Goal: Task Accomplishment & Management: Manage account settings

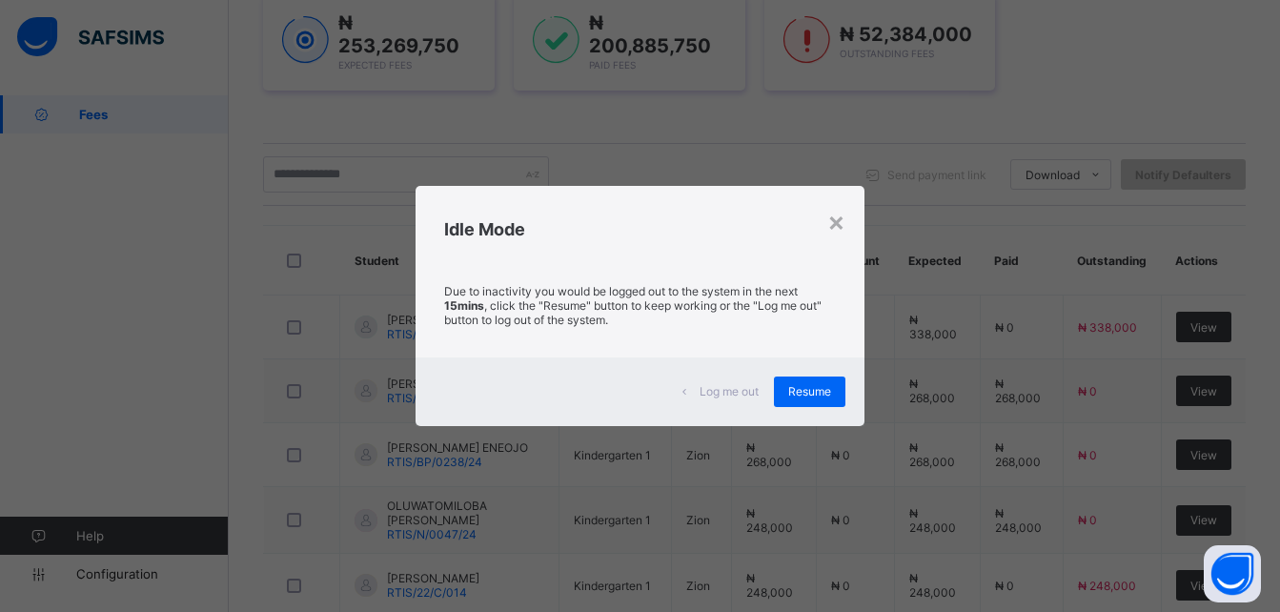
scroll to position [299, 0]
click at [825, 389] on span "Resume" at bounding box center [809, 391] width 43 height 14
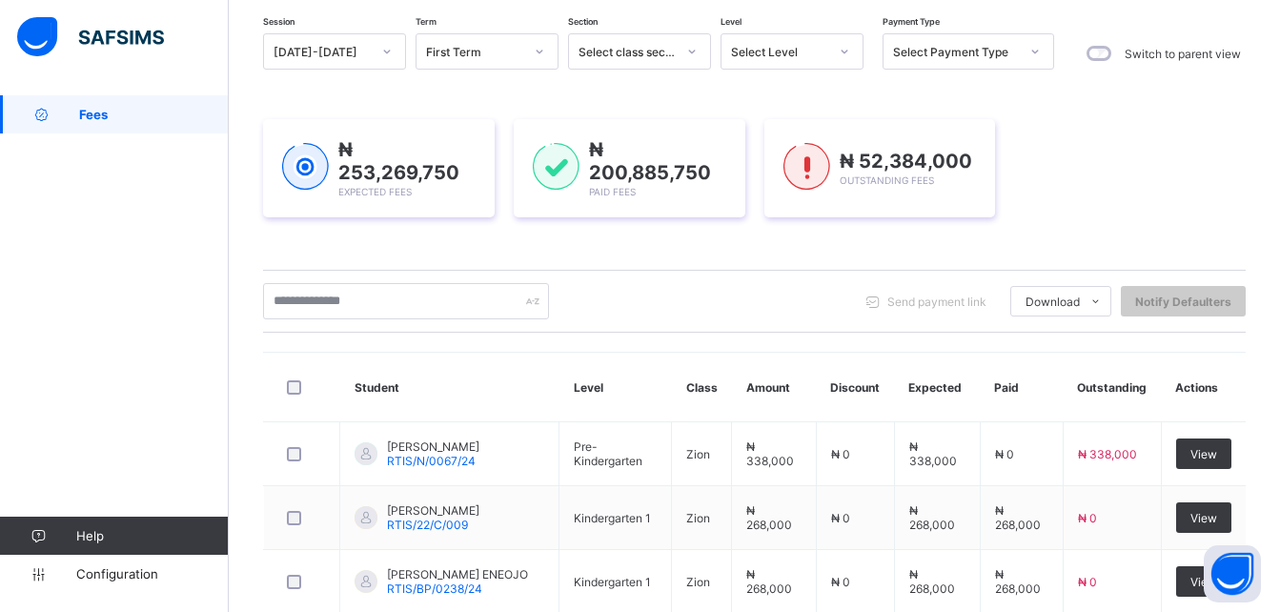
scroll to position [0, 0]
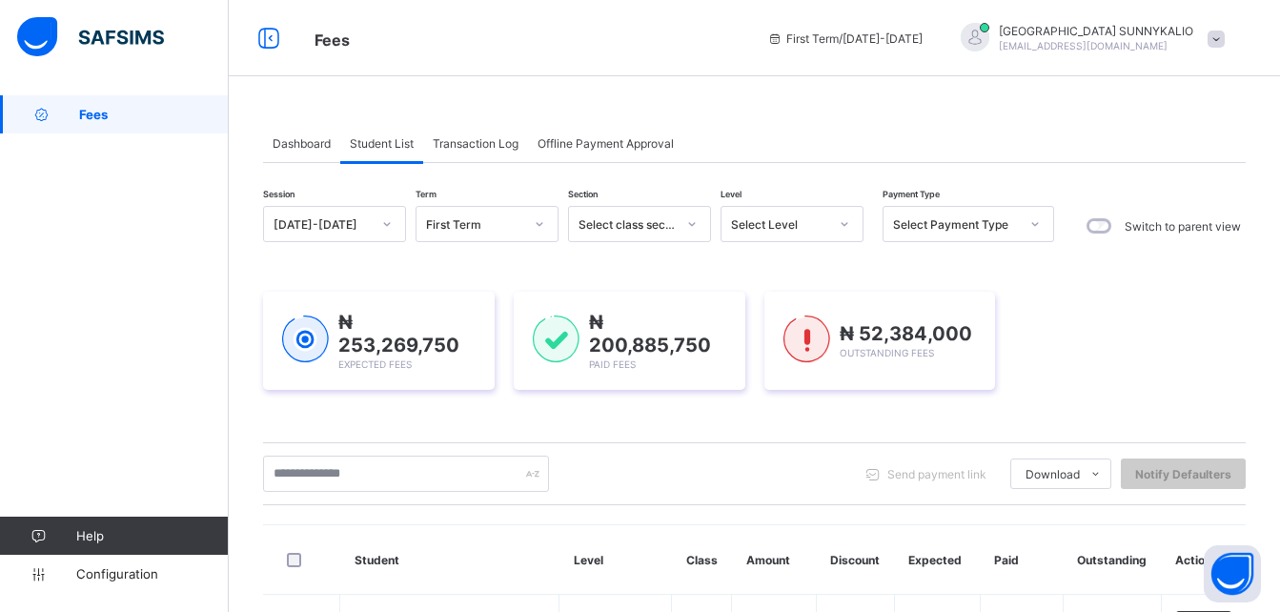
click at [1222, 39] on span at bounding box center [1215, 38] width 17 height 17
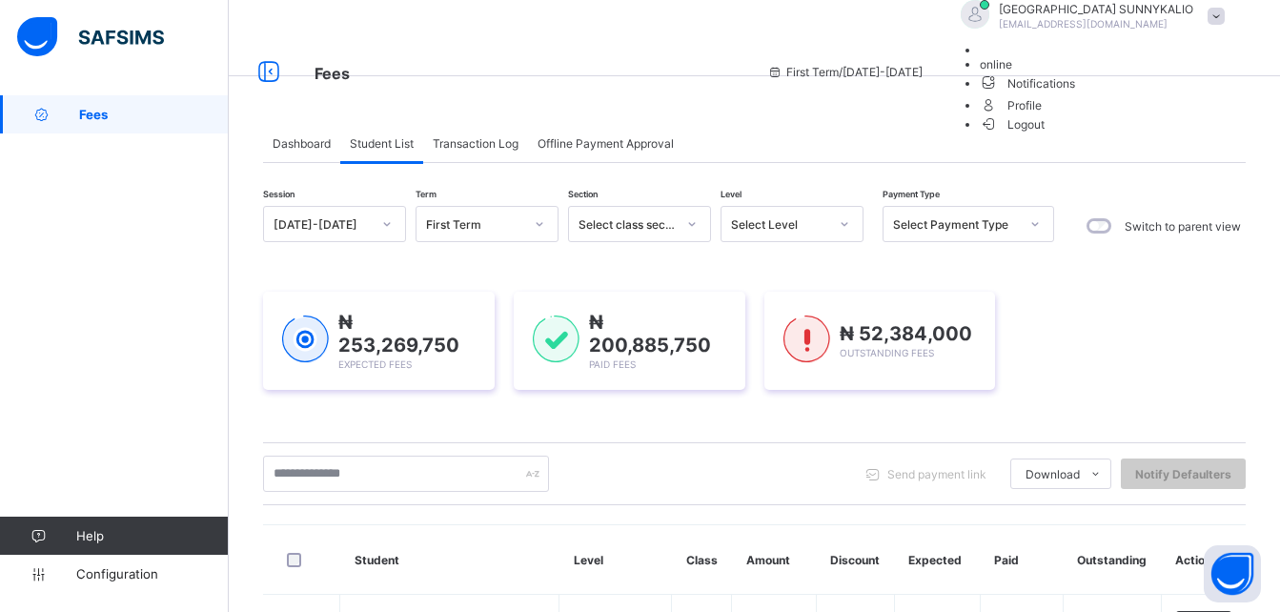
click at [1045, 134] on span "Logout" at bounding box center [1012, 124] width 66 height 20
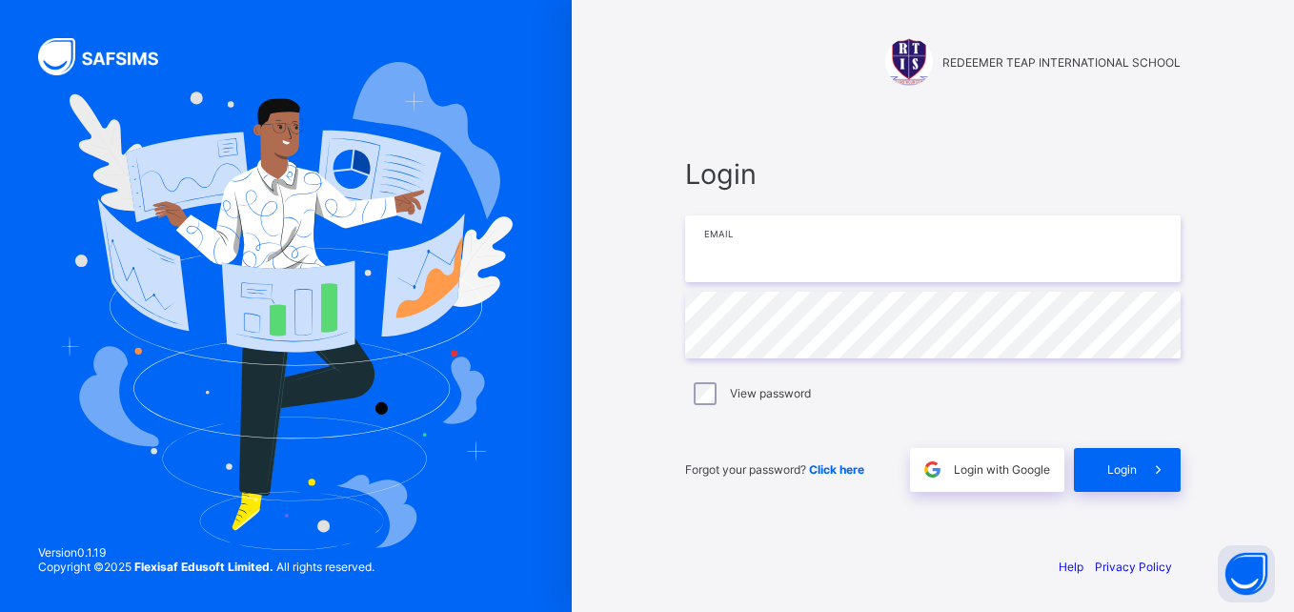
type input "**********"
click at [1119, 466] on span "Login" at bounding box center [1122, 469] width 30 height 14
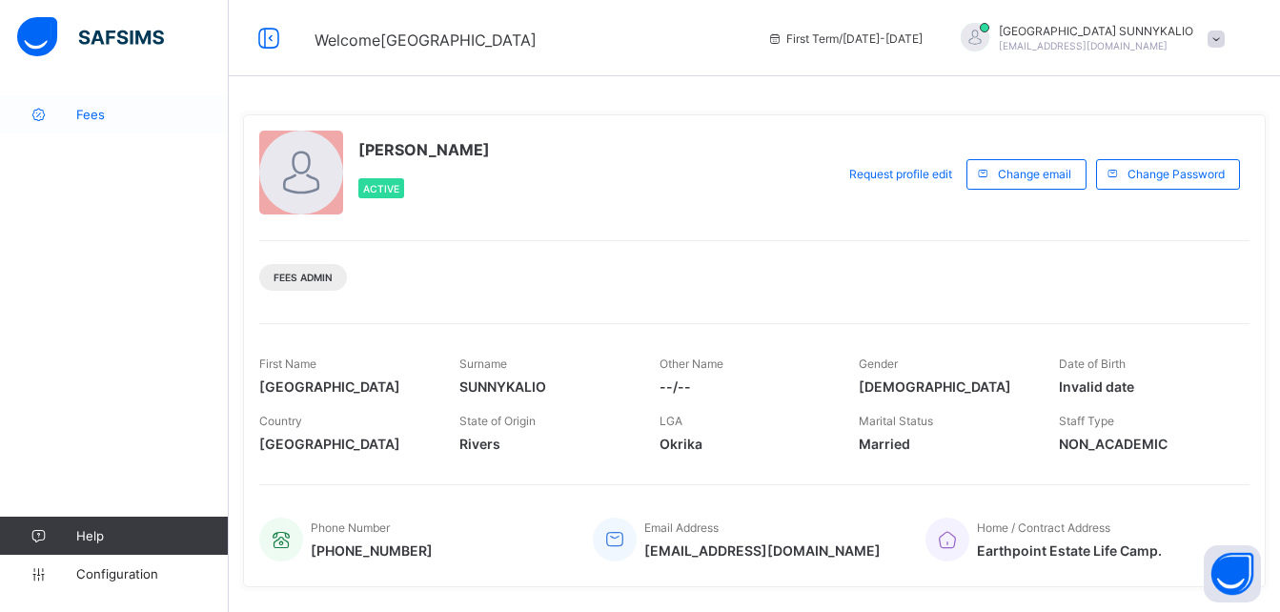
click at [99, 116] on span "Fees" at bounding box center [152, 114] width 152 height 15
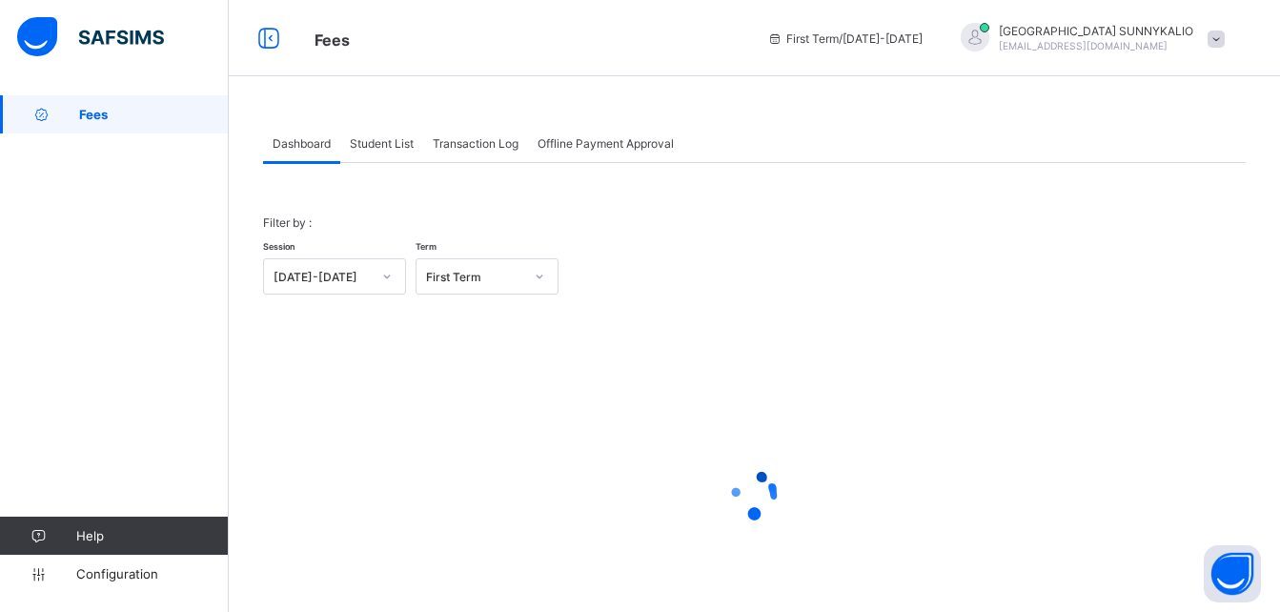
click at [384, 144] on span "Student List" at bounding box center [382, 143] width 64 height 14
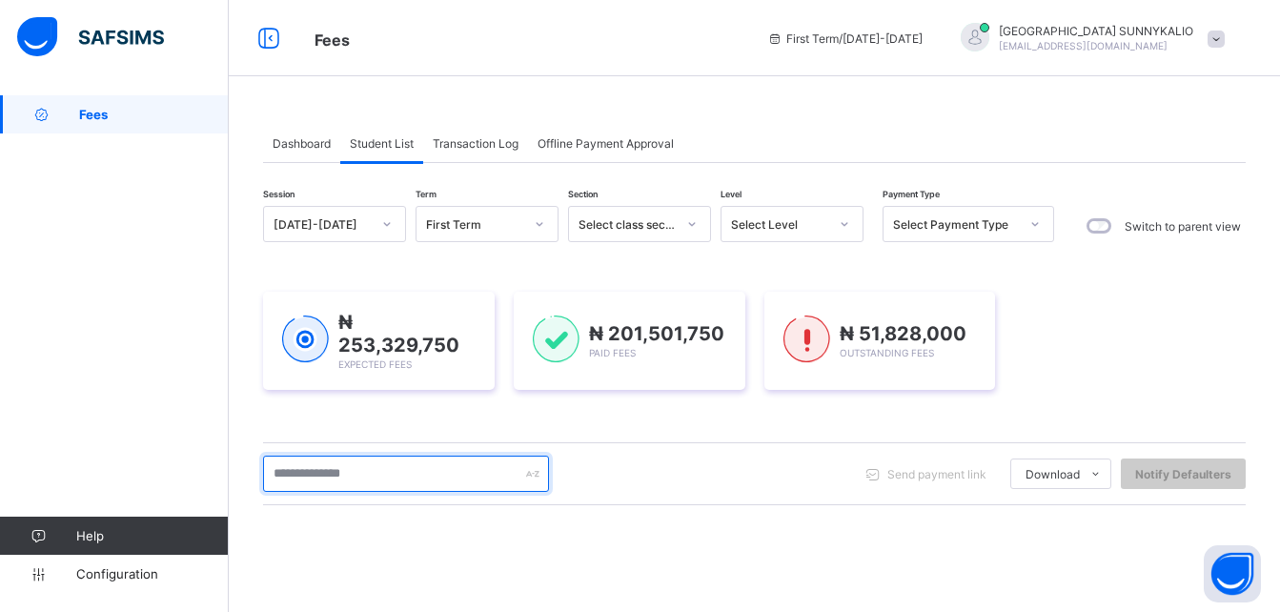
click at [408, 468] on input "text" at bounding box center [406, 473] width 286 height 36
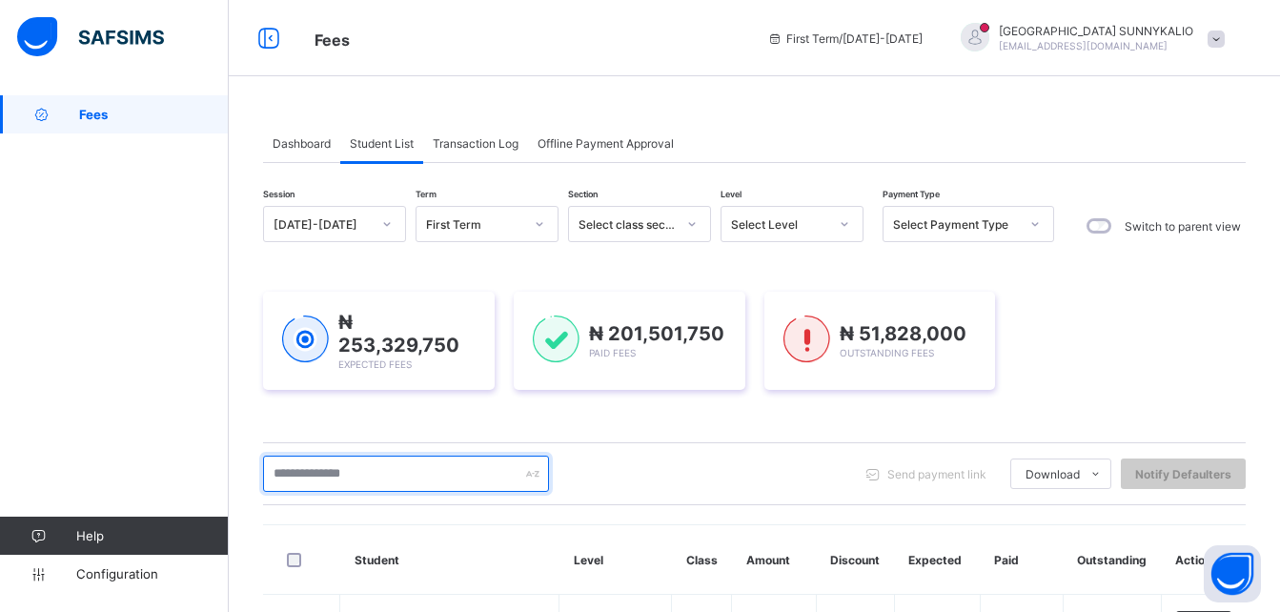
click at [356, 459] on input "text" at bounding box center [406, 473] width 286 height 36
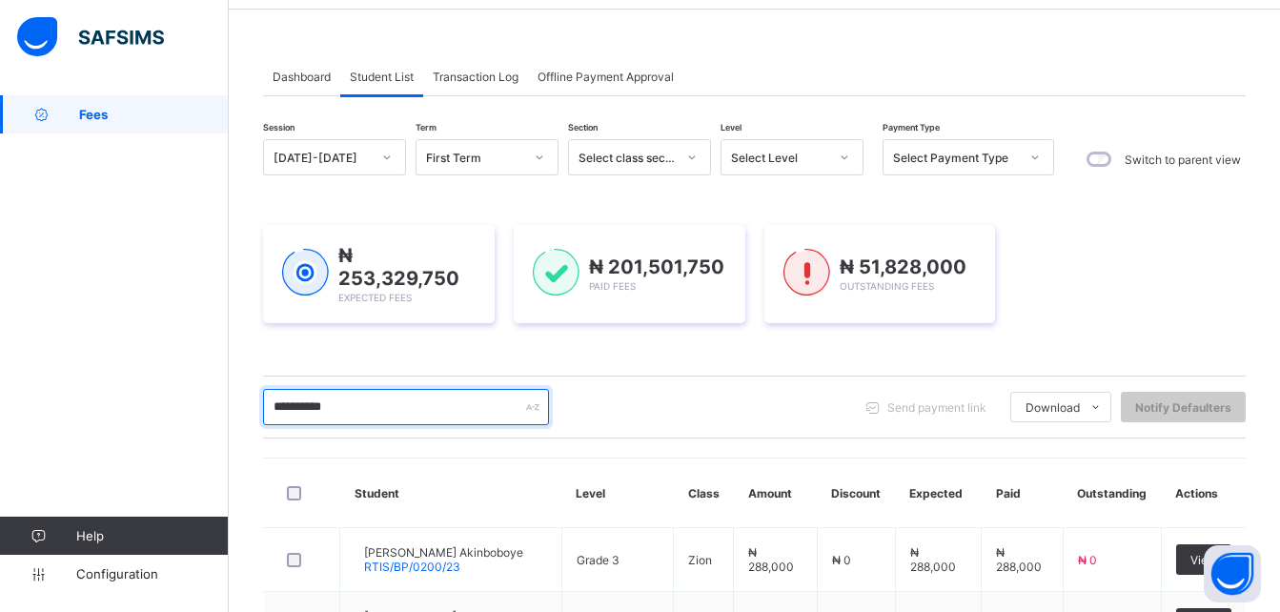
scroll to position [286, 0]
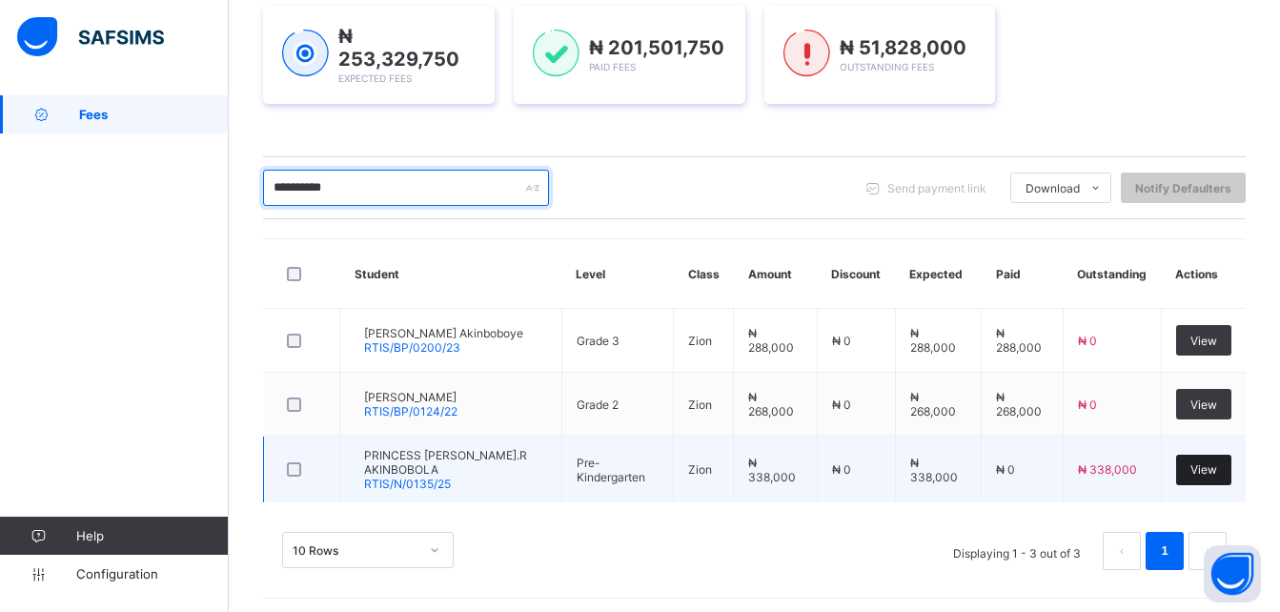
type input "**********"
click at [1209, 469] on span "View" at bounding box center [1203, 469] width 27 height 14
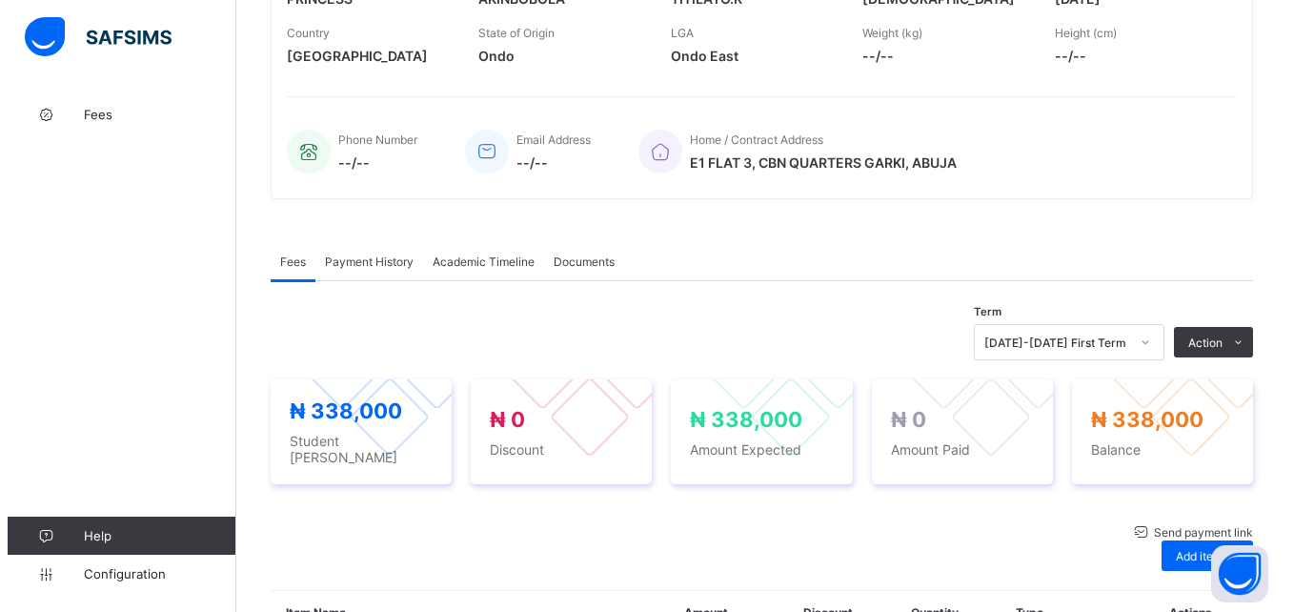
scroll to position [381, 0]
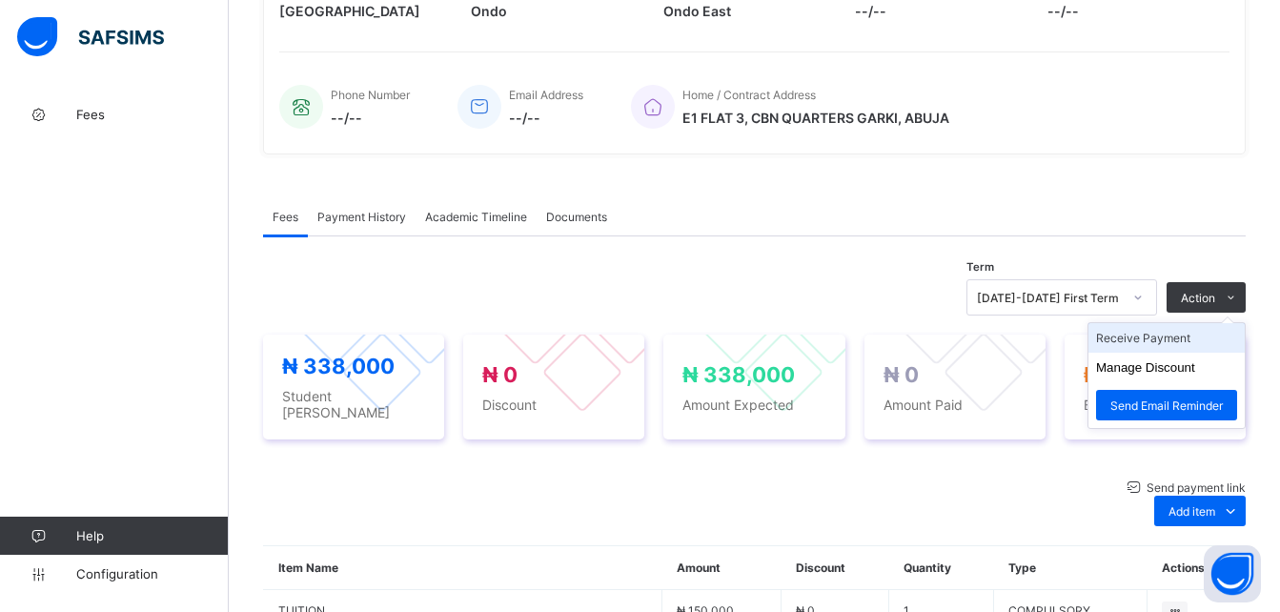
click at [1208, 353] on li "Receive Payment" at bounding box center [1166, 338] width 156 height 30
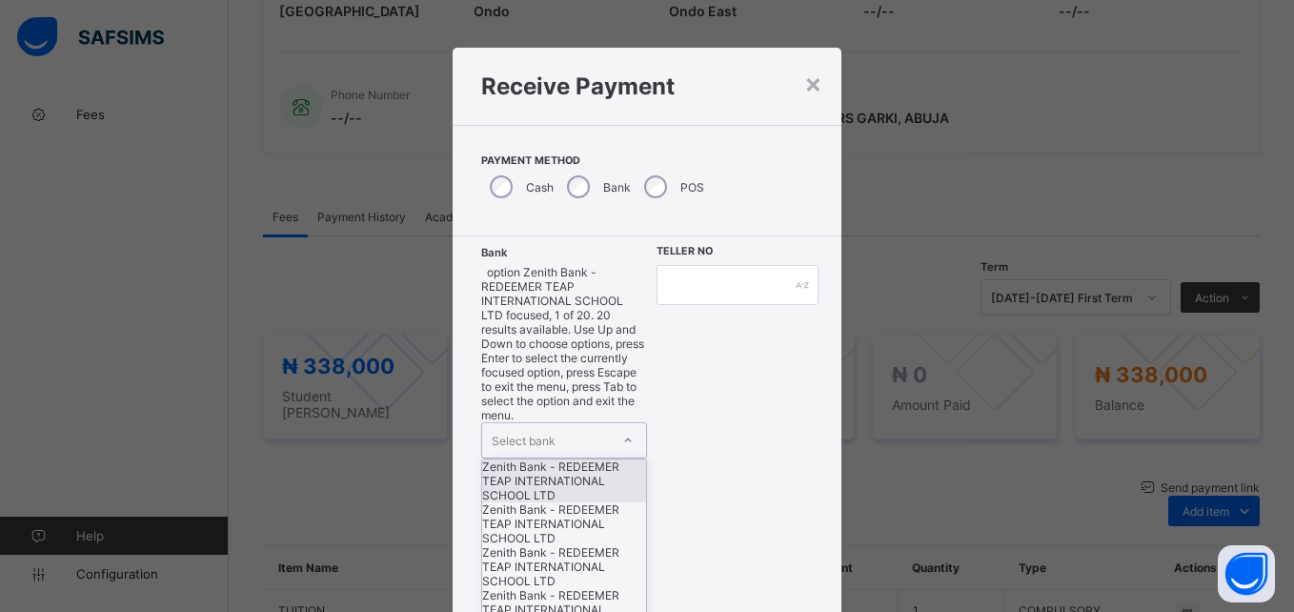
click at [622, 431] on icon at bounding box center [627, 440] width 11 height 19
click at [544, 459] on div "Zenith Bank - REDEEMER TEAP INTERNATIONAL SCHOOL LTD" at bounding box center [564, 480] width 164 height 43
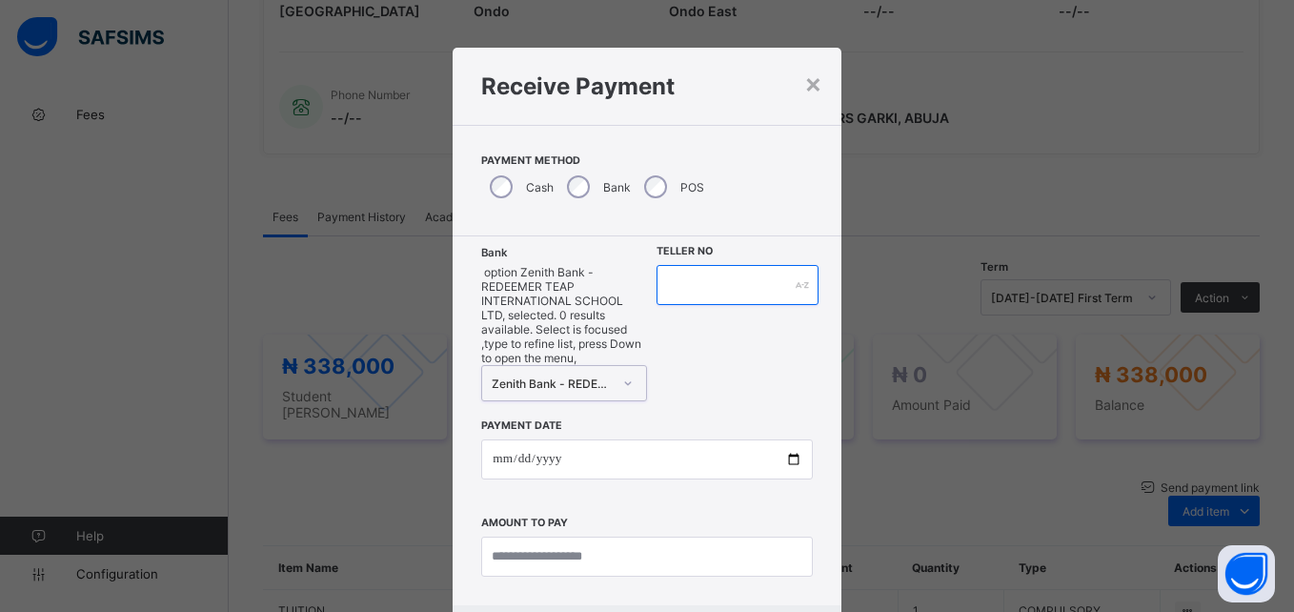
click at [714, 287] on input "text" at bounding box center [737, 285] width 162 height 40
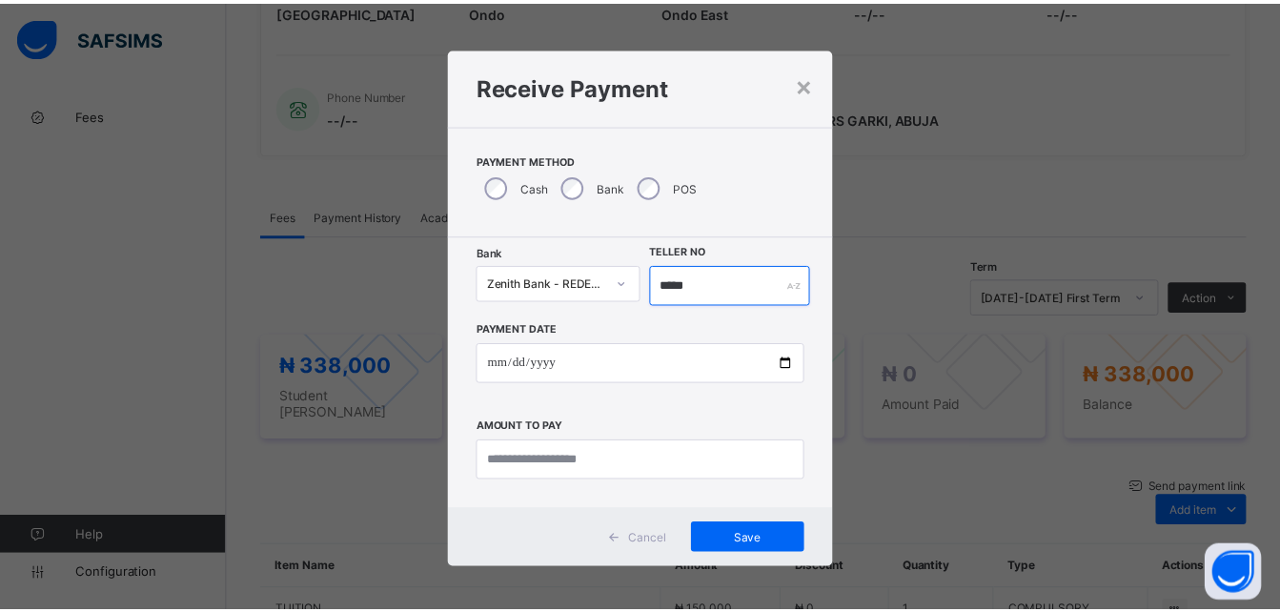
scroll to position [4, 0]
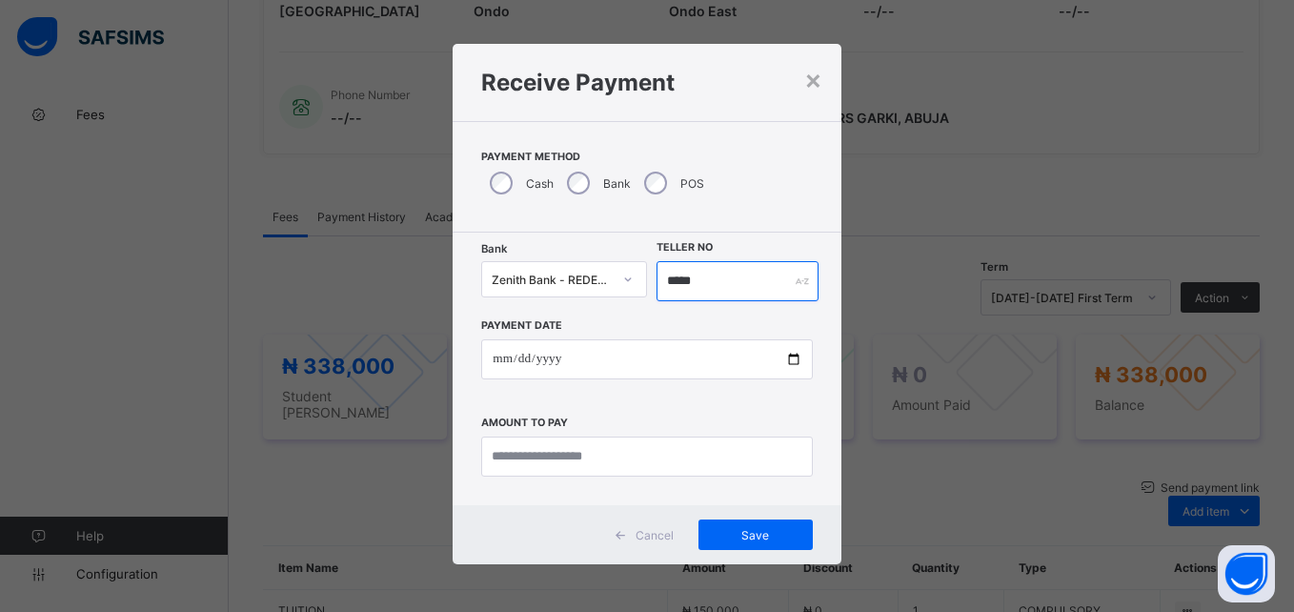
type input "*****"
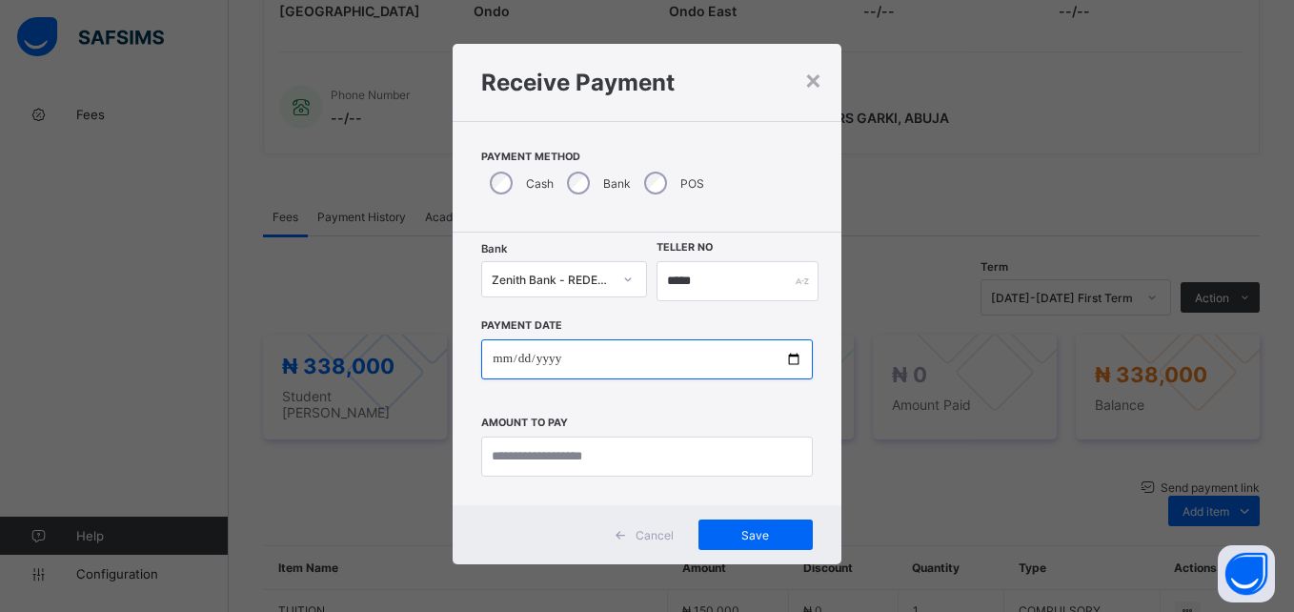
click at [790, 356] on input "date" at bounding box center [646, 359] width 331 height 40
type input "**********"
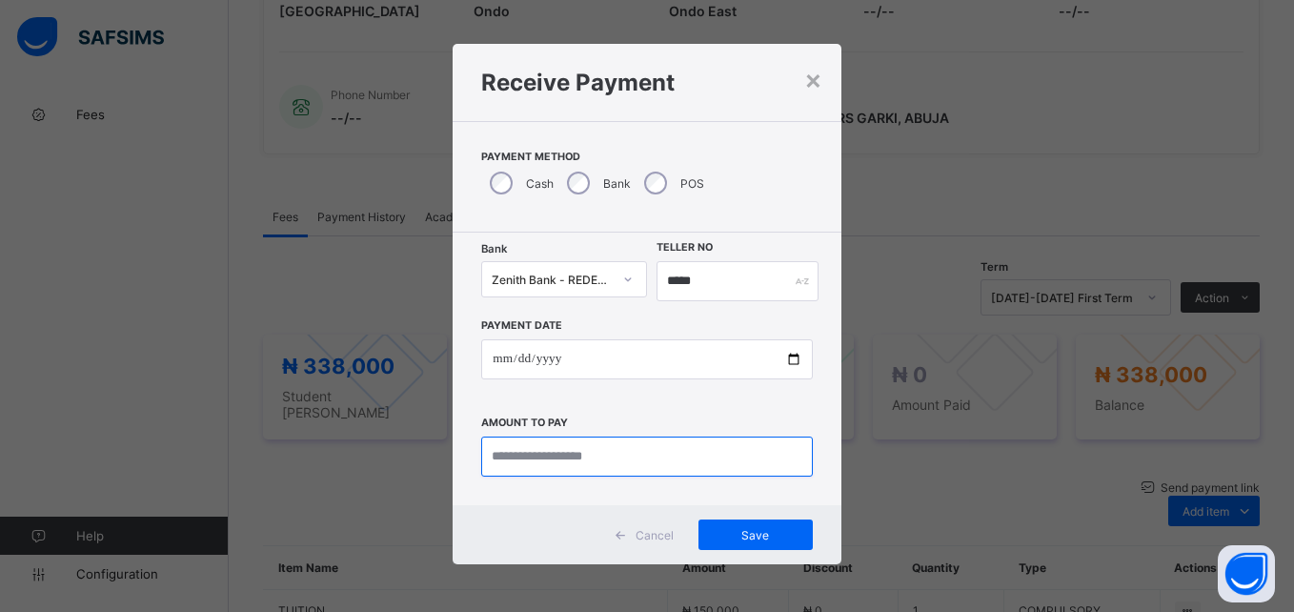
click at [517, 454] on input "currency" at bounding box center [646, 456] width 331 height 40
type input "*********"
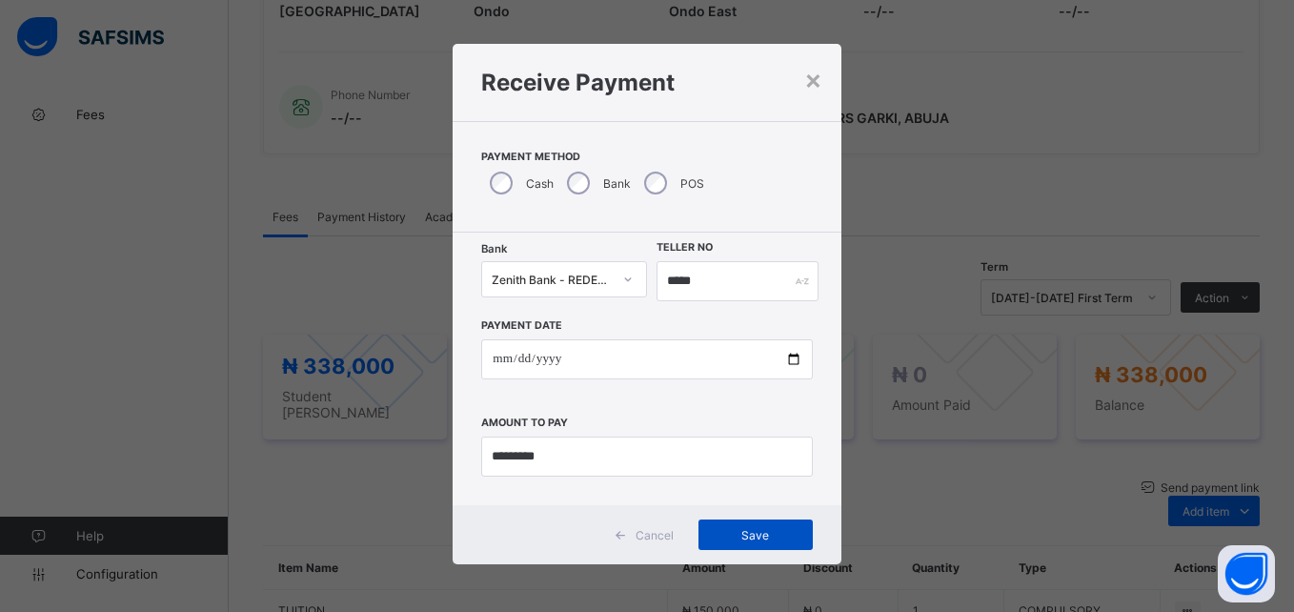
click at [723, 539] on span "Save" at bounding box center [756, 535] width 86 height 14
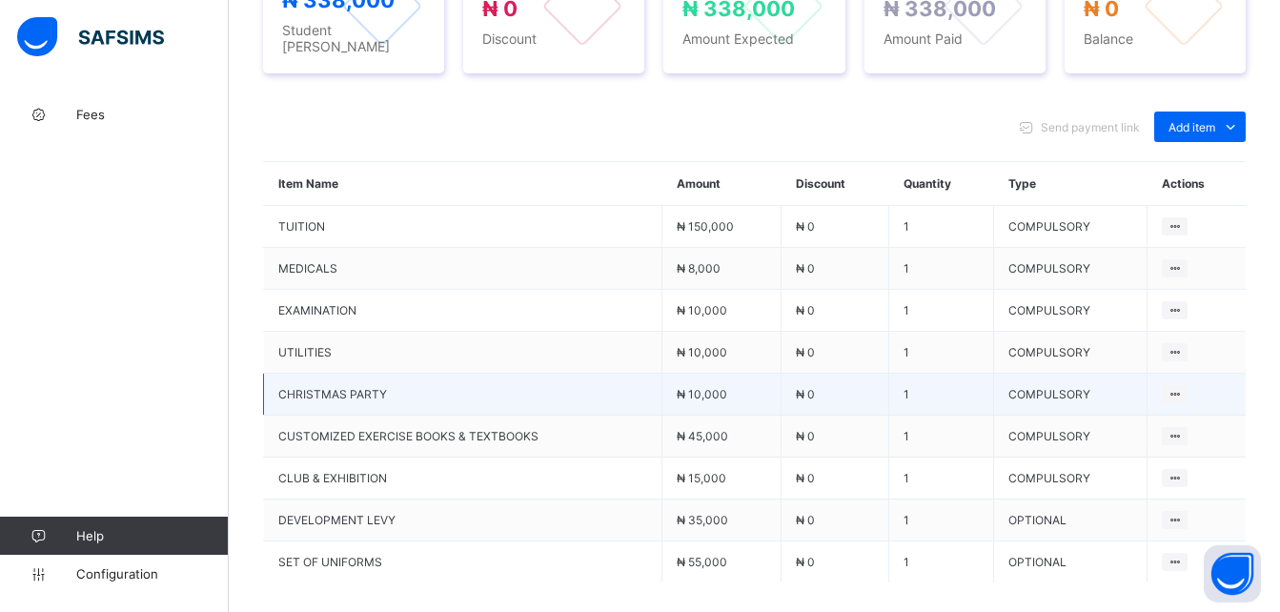
scroll to position [286, 0]
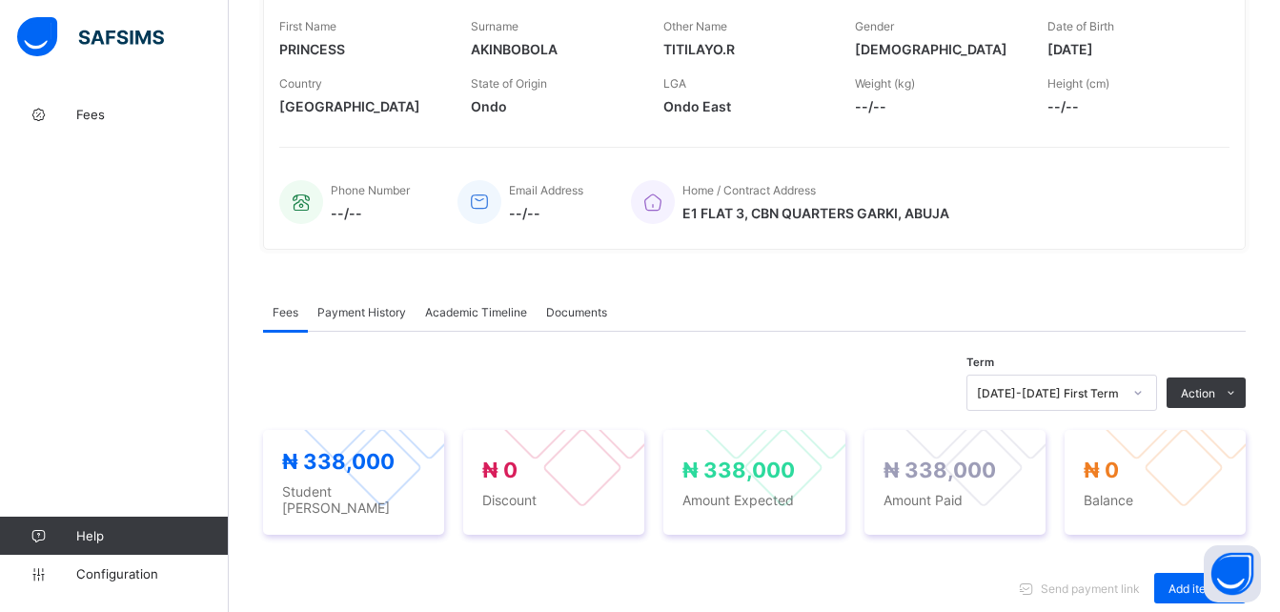
click at [342, 319] on span "Payment History" at bounding box center [361, 312] width 89 height 14
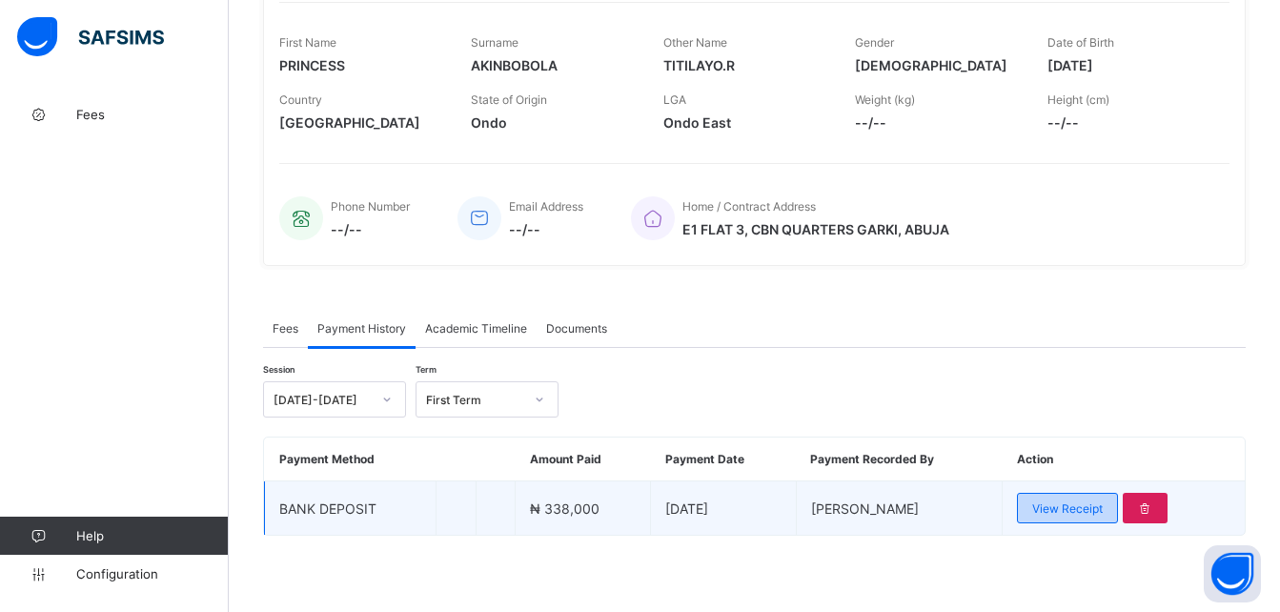
click at [1102, 515] on span "View Receipt" at bounding box center [1067, 508] width 71 height 14
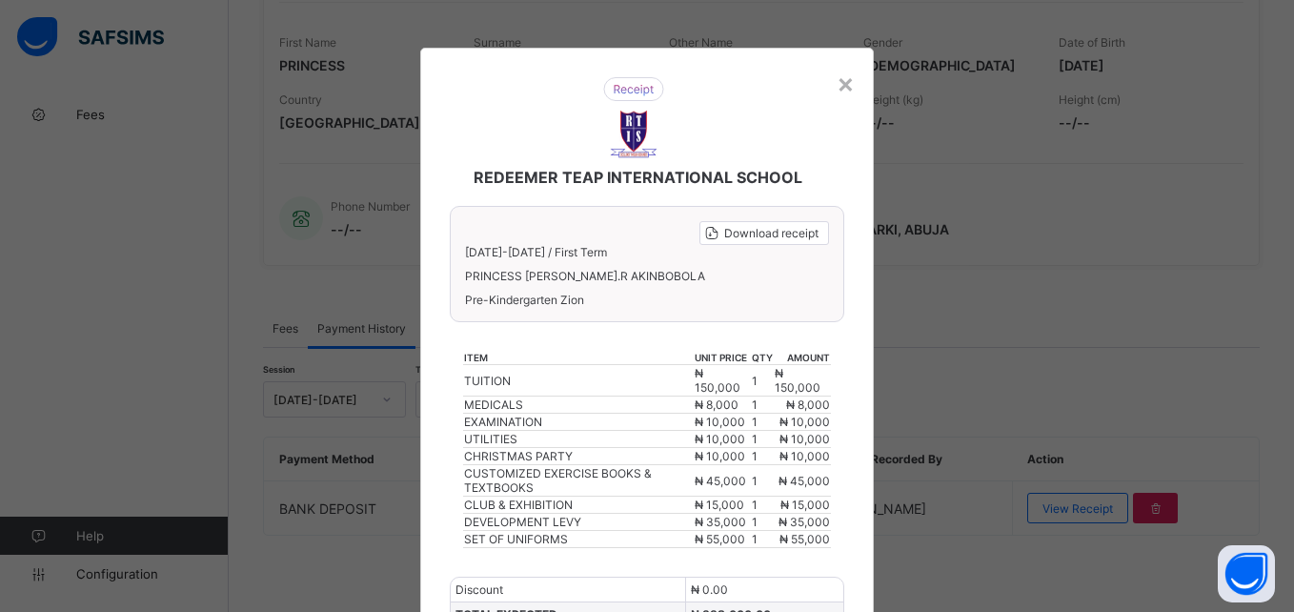
click at [121, 506] on div "× REDEEMER TEAP INTERNATIONAL SCHOOL Download receipt [DATE]-[DATE] / First Ter…" at bounding box center [647, 306] width 1294 height 612
click at [837, 86] on div "×" at bounding box center [846, 83] width 18 height 32
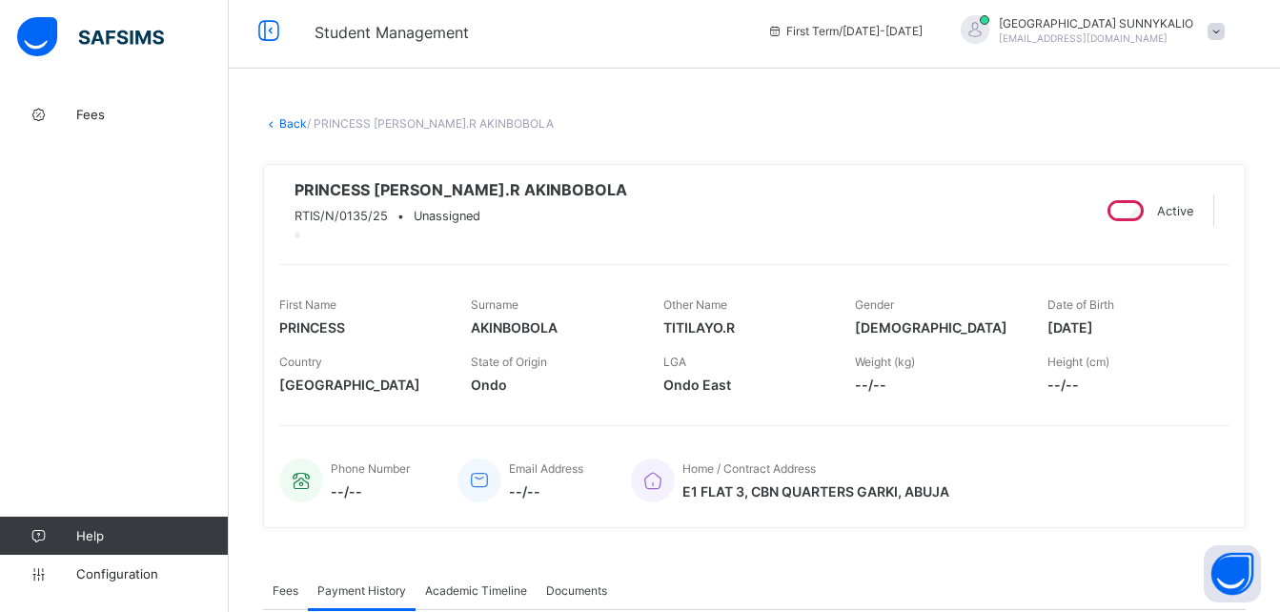
scroll to position [0, 0]
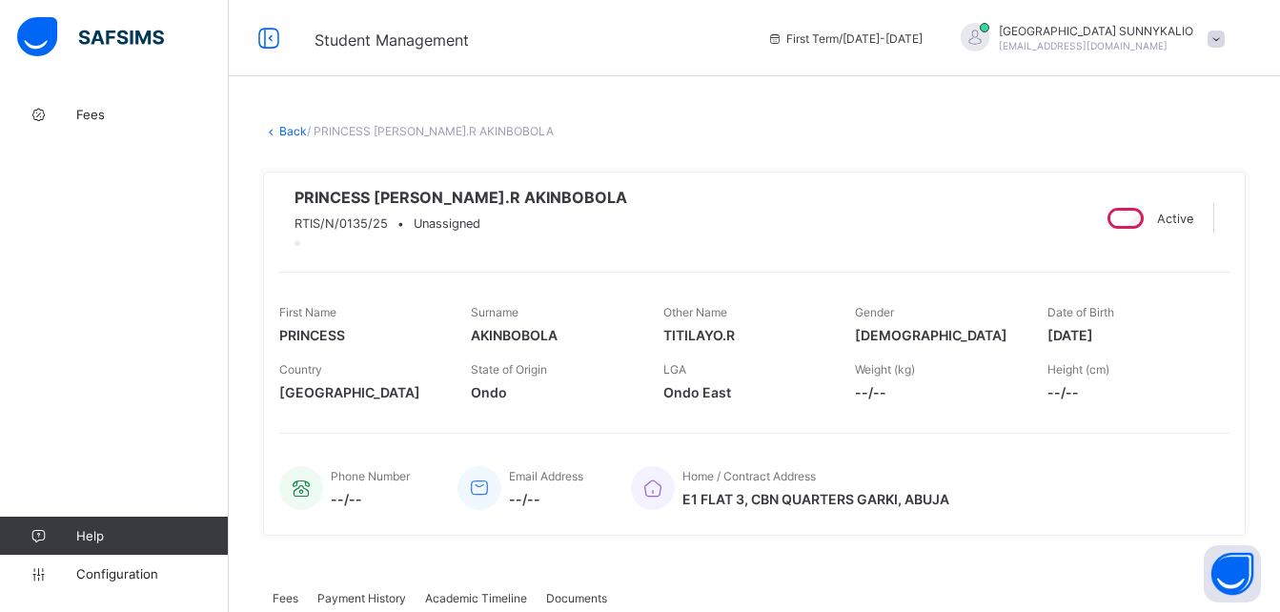
click at [284, 138] on div "× Delete Document This action would delete the document with name: from the sys…" at bounding box center [754, 488] width 1051 height 786
click at [287, 134] on link "Back" at bounding box center [293, 131] width 28 height 14
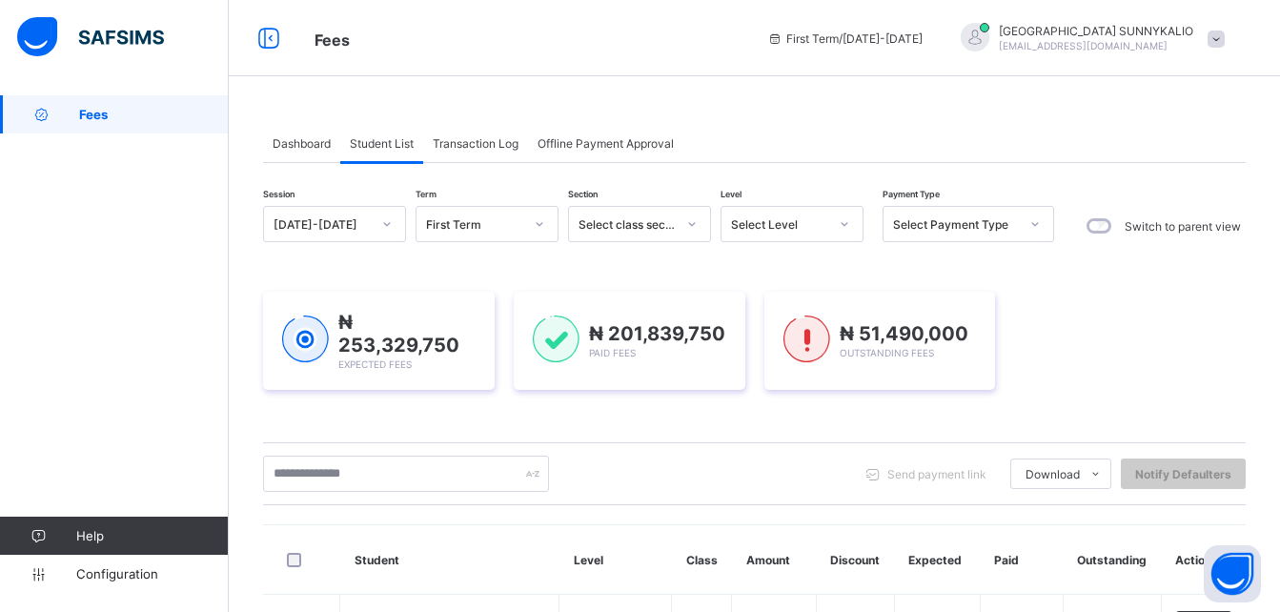
click at [1224, 38] on span at bounding box center [1215, 38] width 17 height 17
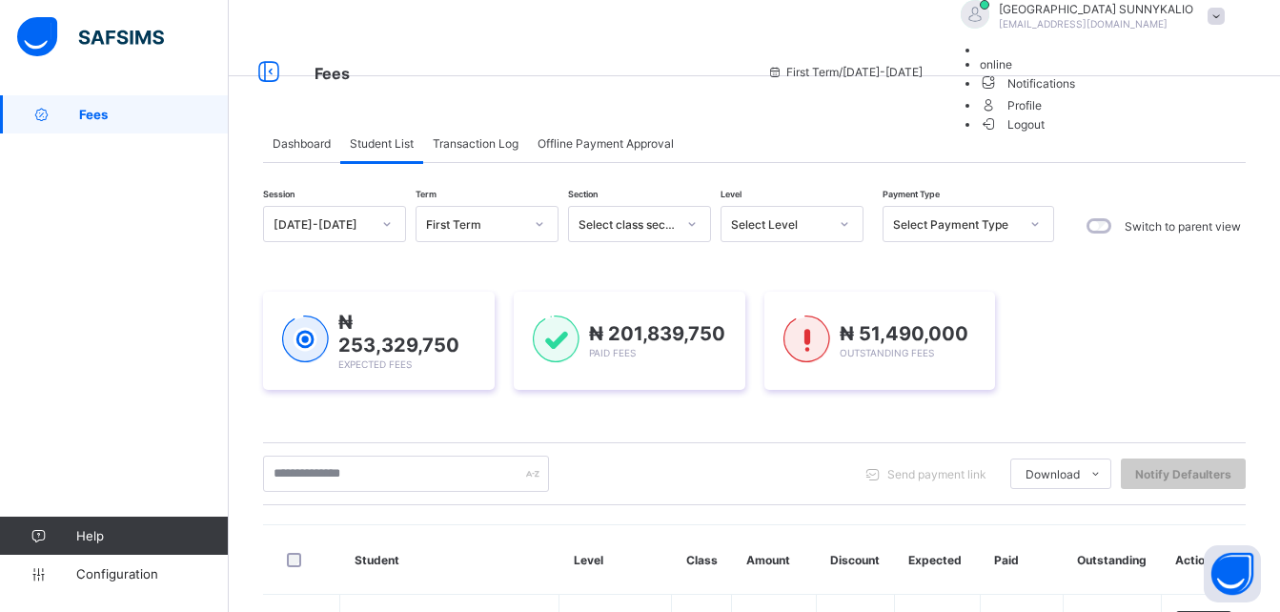
click at [1045, 134] on span "Logout" at bounding box center [1012, 124] width 66 height 20
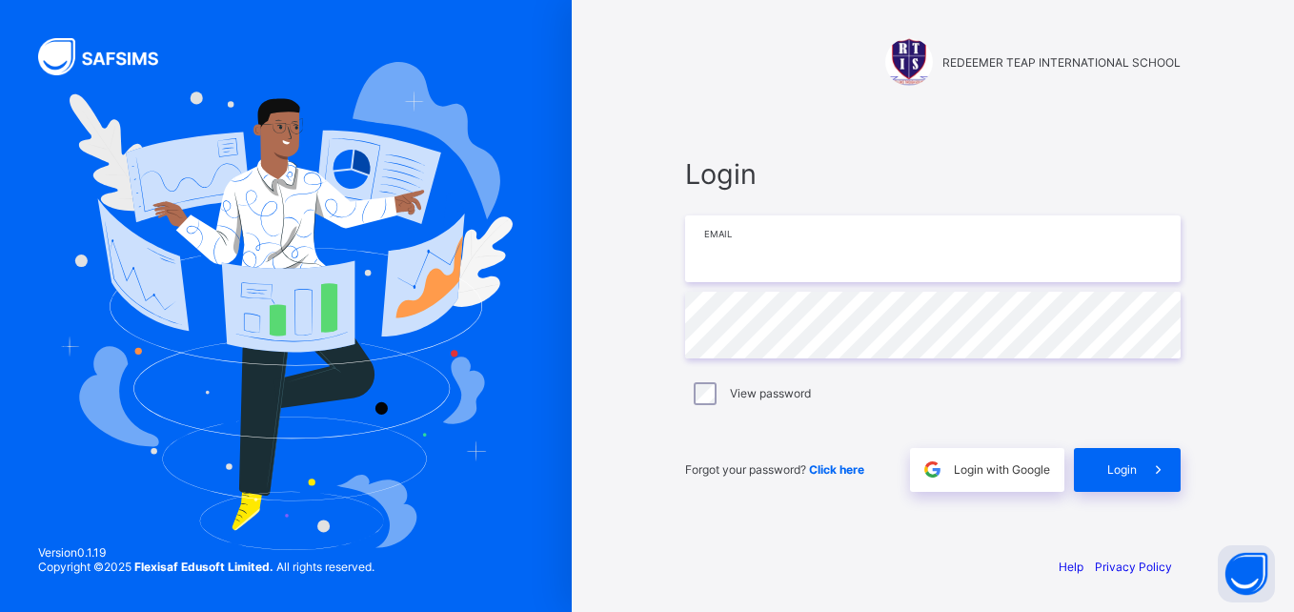
type input "**********"
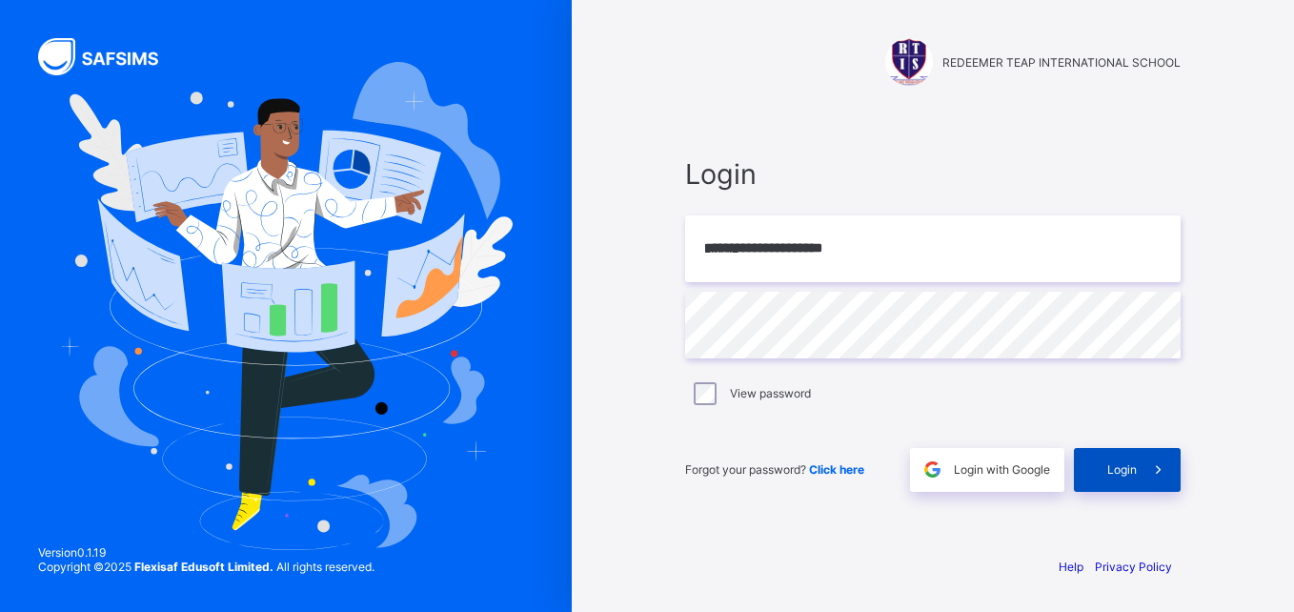
click at [1121, 471] on span "Login" at bounding box center [1122, 469] width 30 height 14
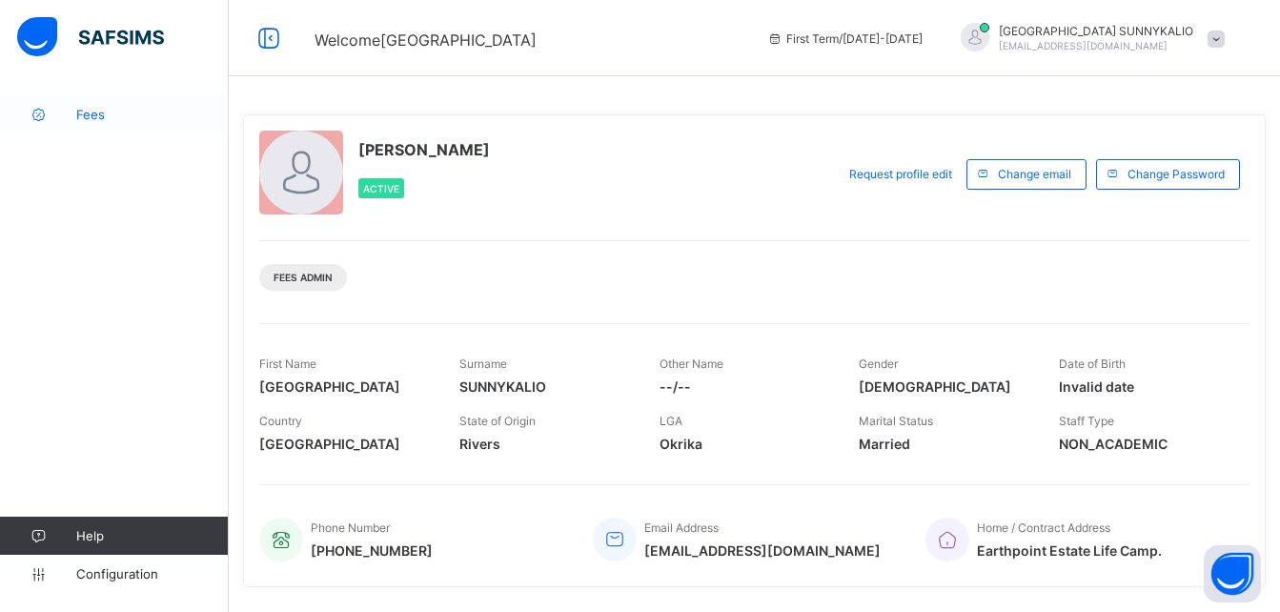
click at [96, 119] on span "Fees" at bounding box center [152, 114] width 152 height 15
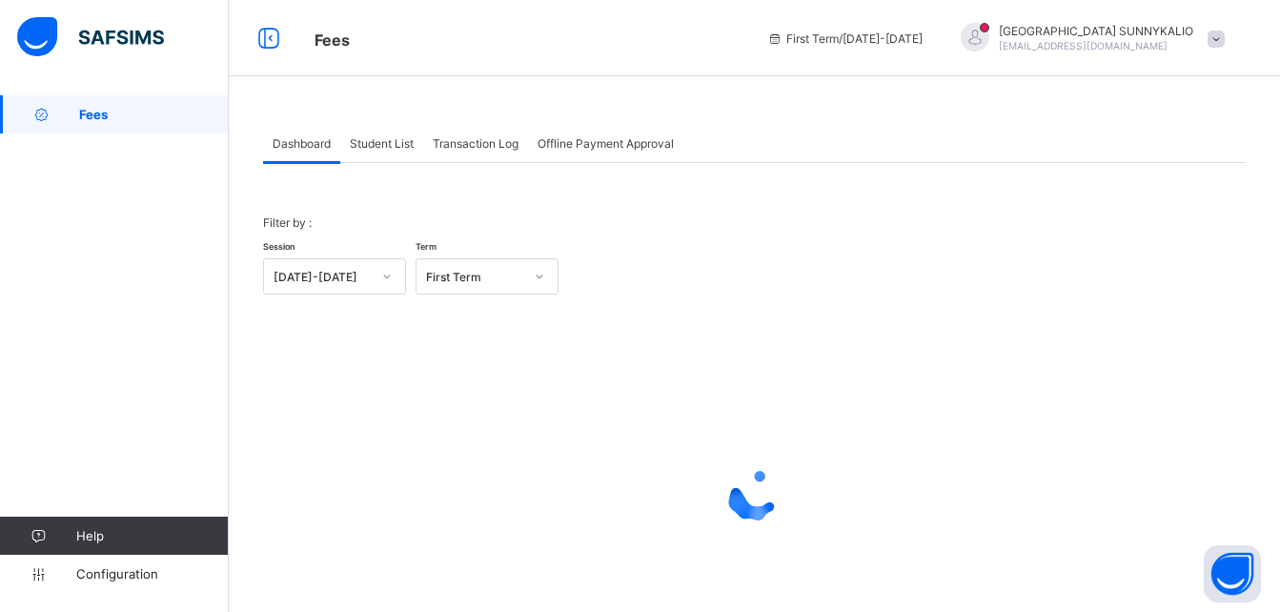
scroll to position [92, 0]
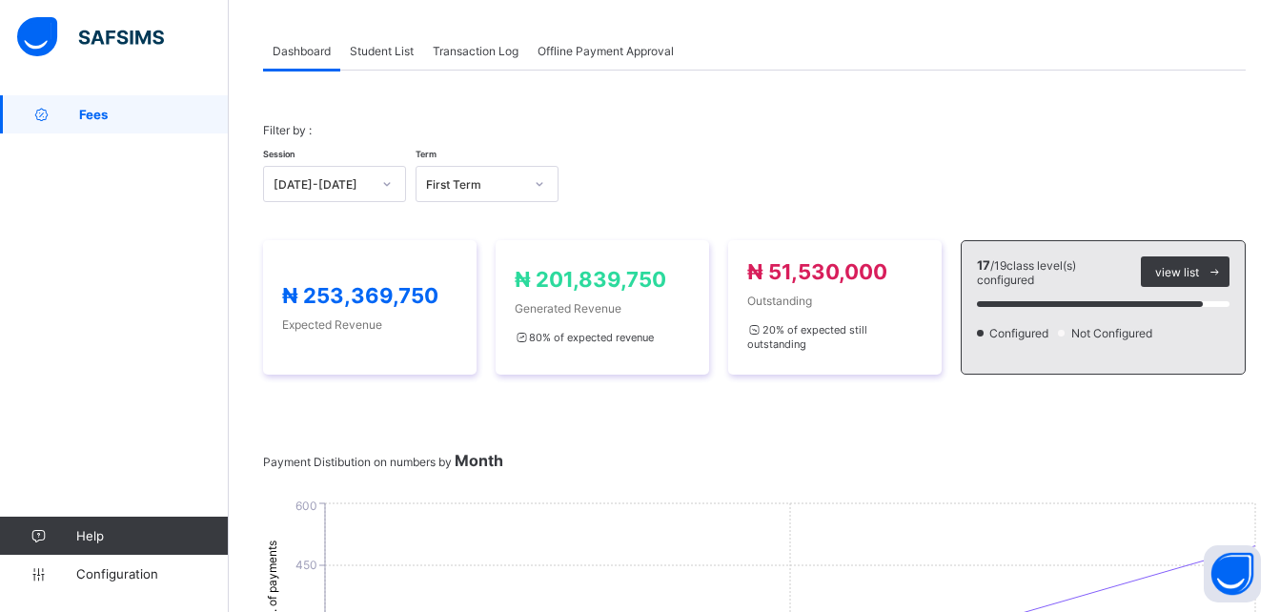
click at [391, 53] on span "Student List" at bounding box center [382, 51] width 64 height 14
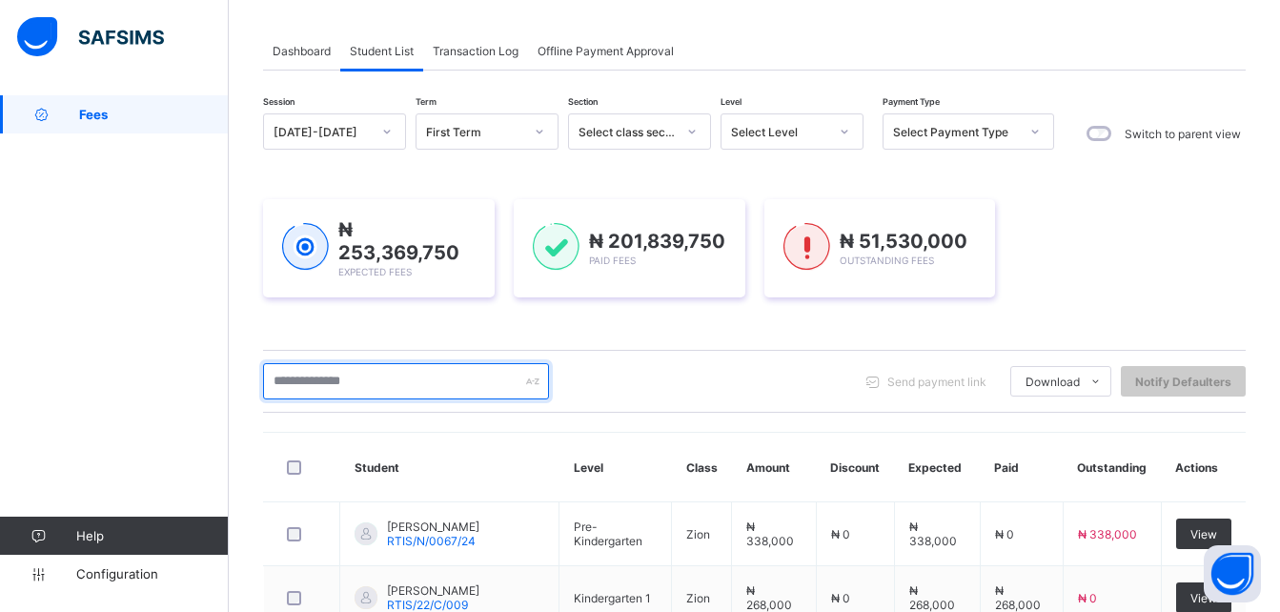
click at [402, 386] on input "text" at bounding box center [406, 381] width 286 height 36
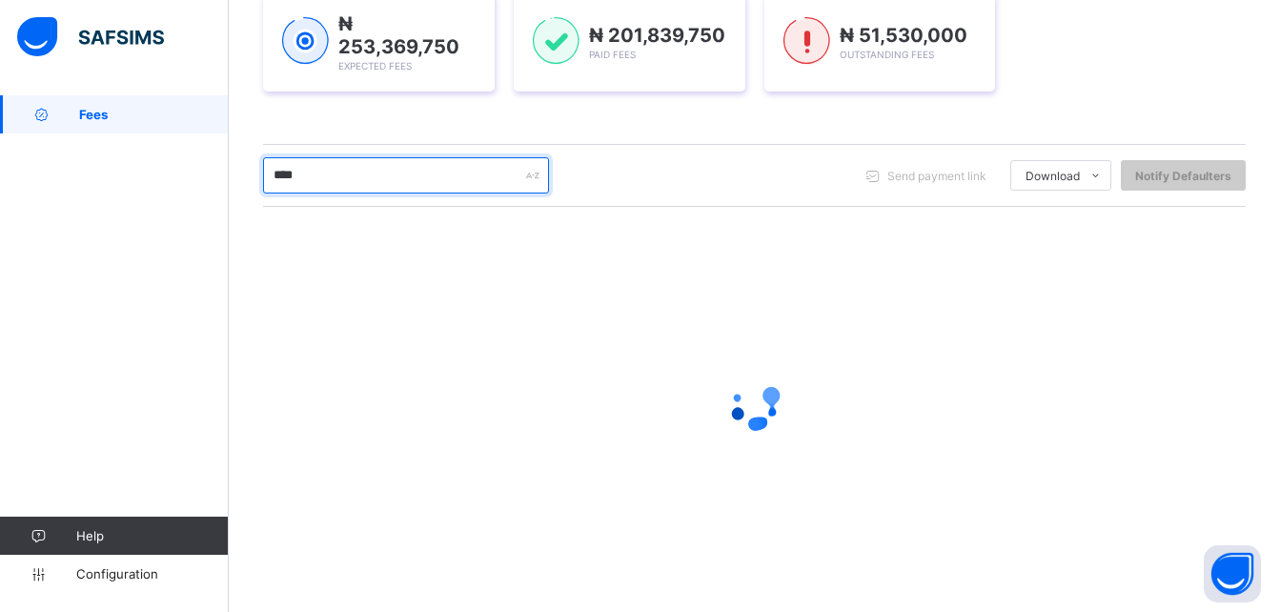
scroll to position [222, 0]
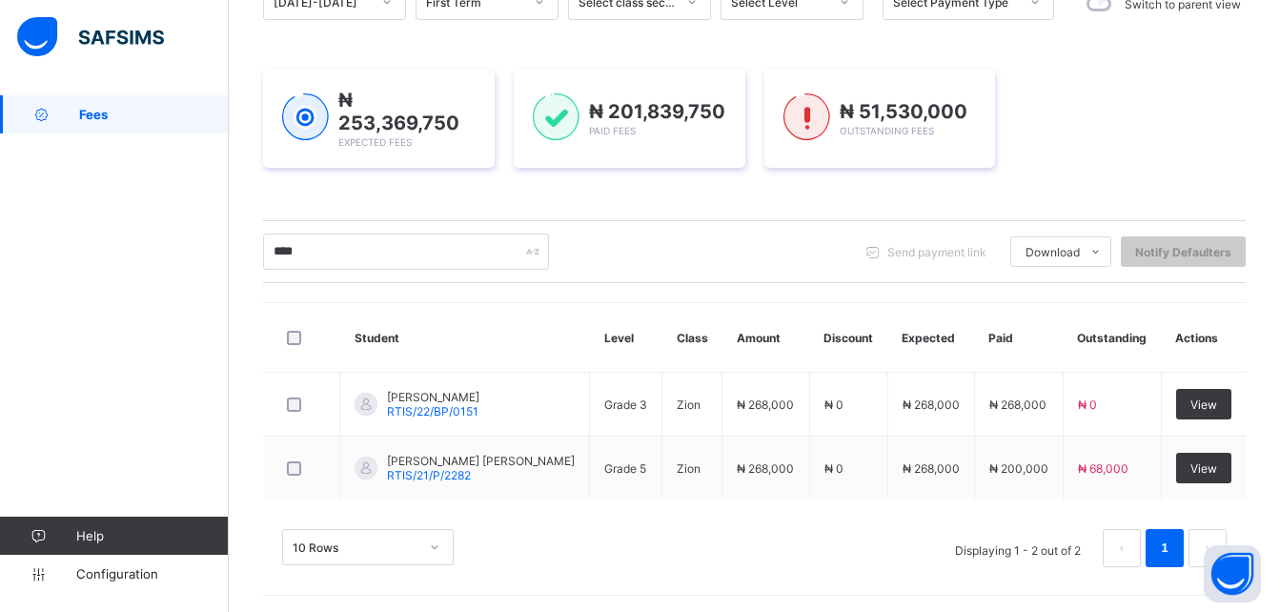
click at [488, 268] on div "**** Send payment link Download Students Payment Students Payment Status Studen…" at bounding box center [754, 251] width 982 height 63
click at [432, 254] on input "****" at bounding box center [406, 251] width 286 height 36
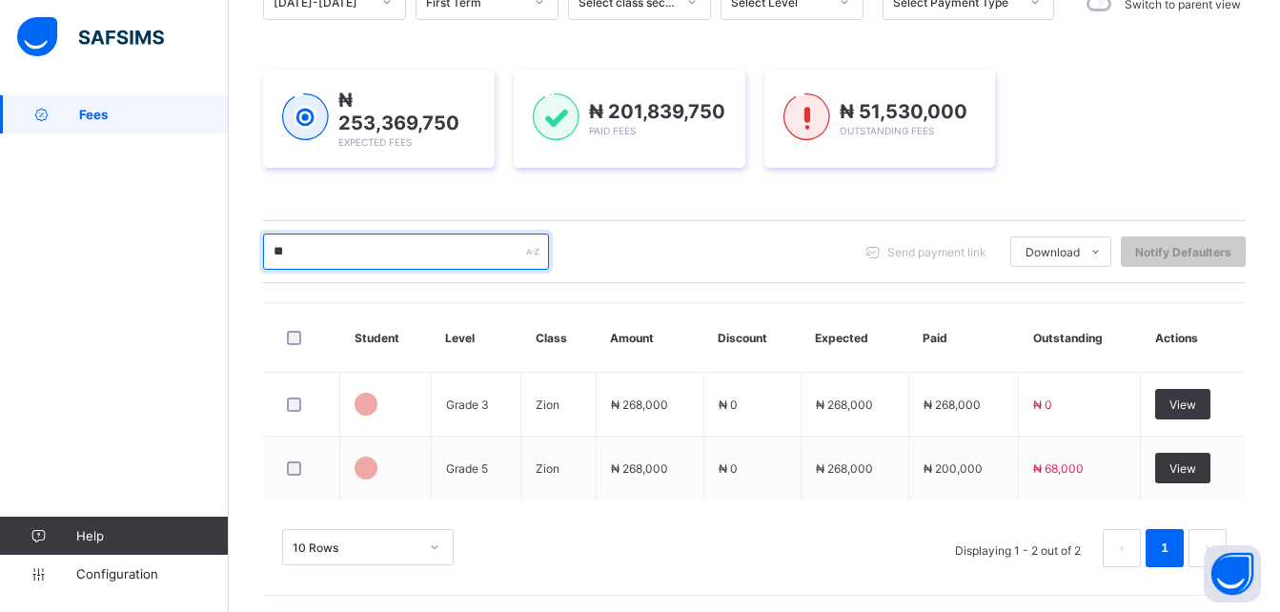
type input "*"
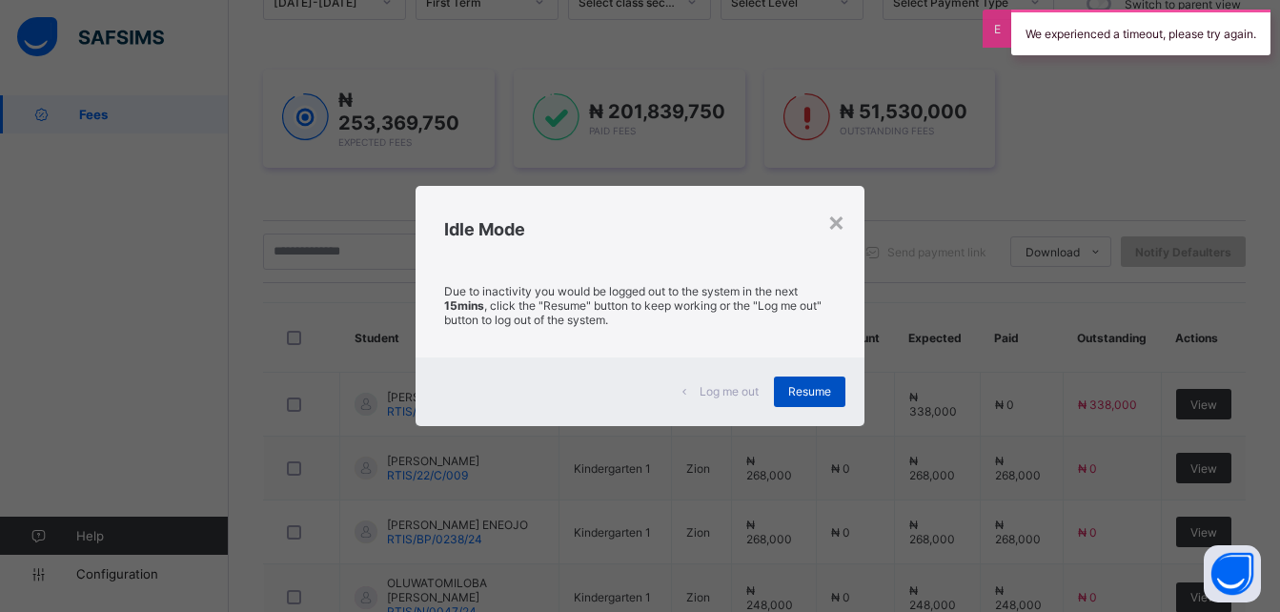
click at [804, 382] on div "Resume" at bounding box center [809, 391] width 71 height 30
